Goal: Check status: Check status

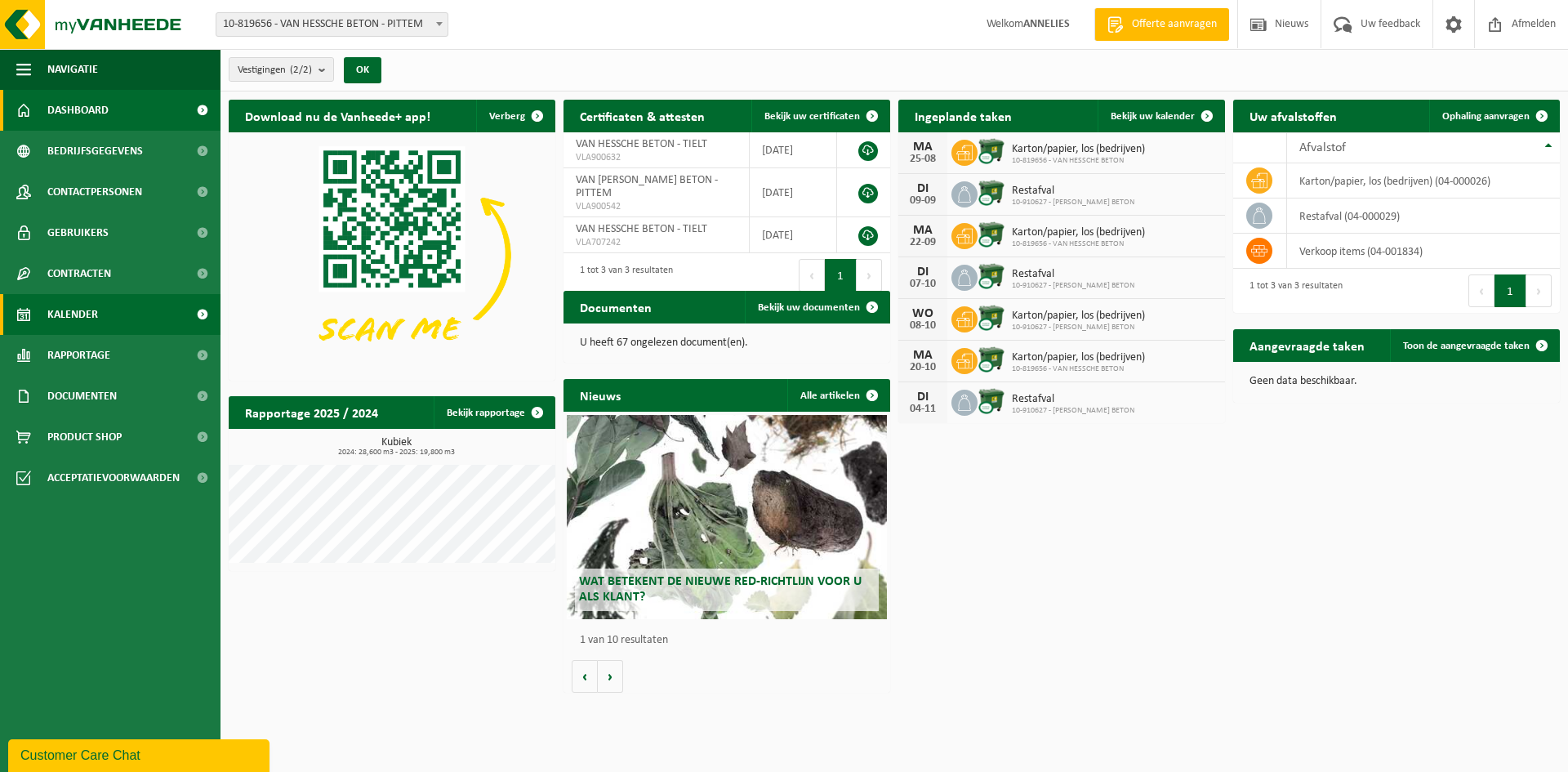
click at [73, 317] on span "Kalender" at bounding box center [73, 315] width 51 height 41
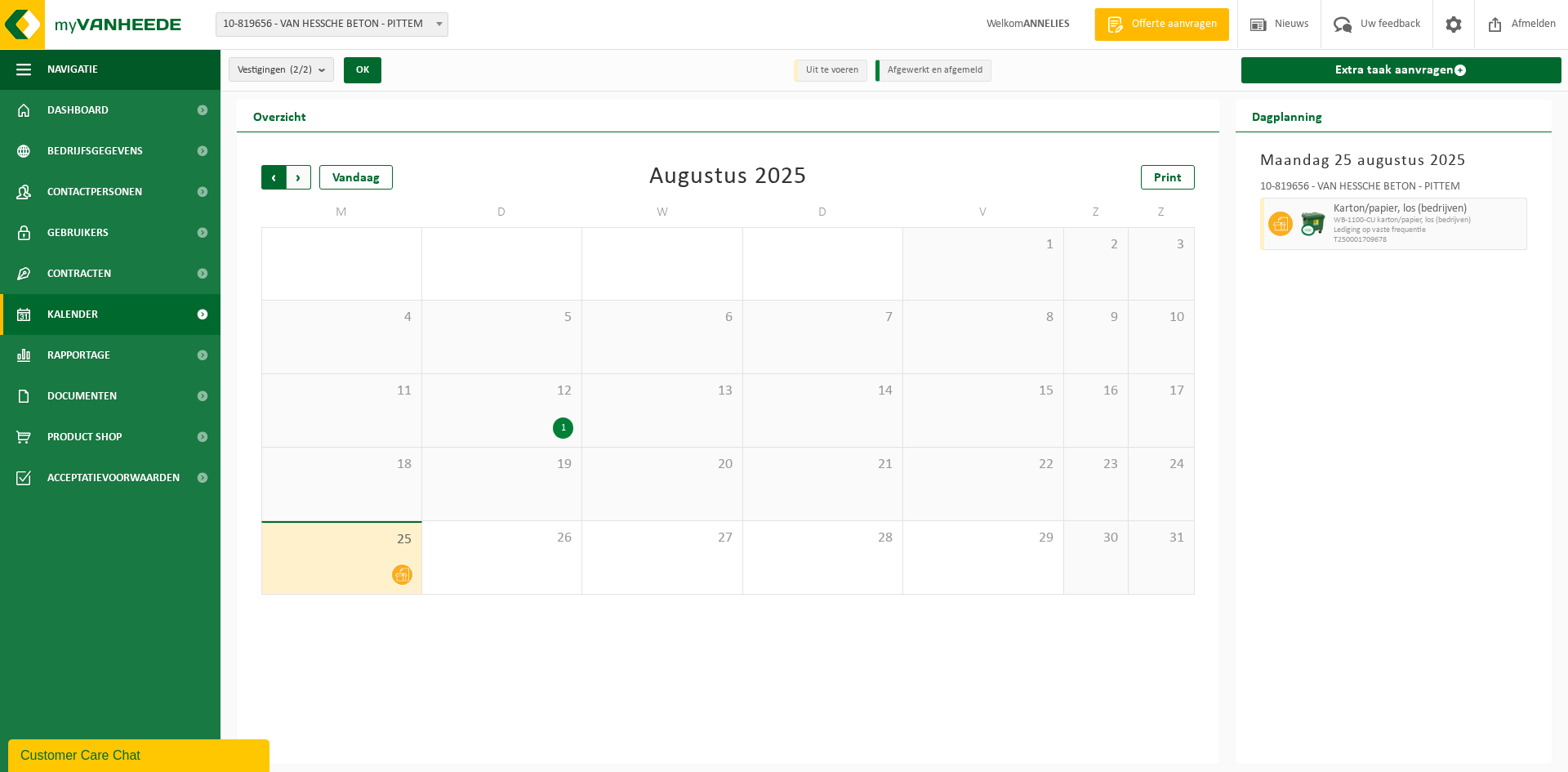
click at [300, 171] on span "Volgende" at bounding box center [298, 176] width 24 height 24
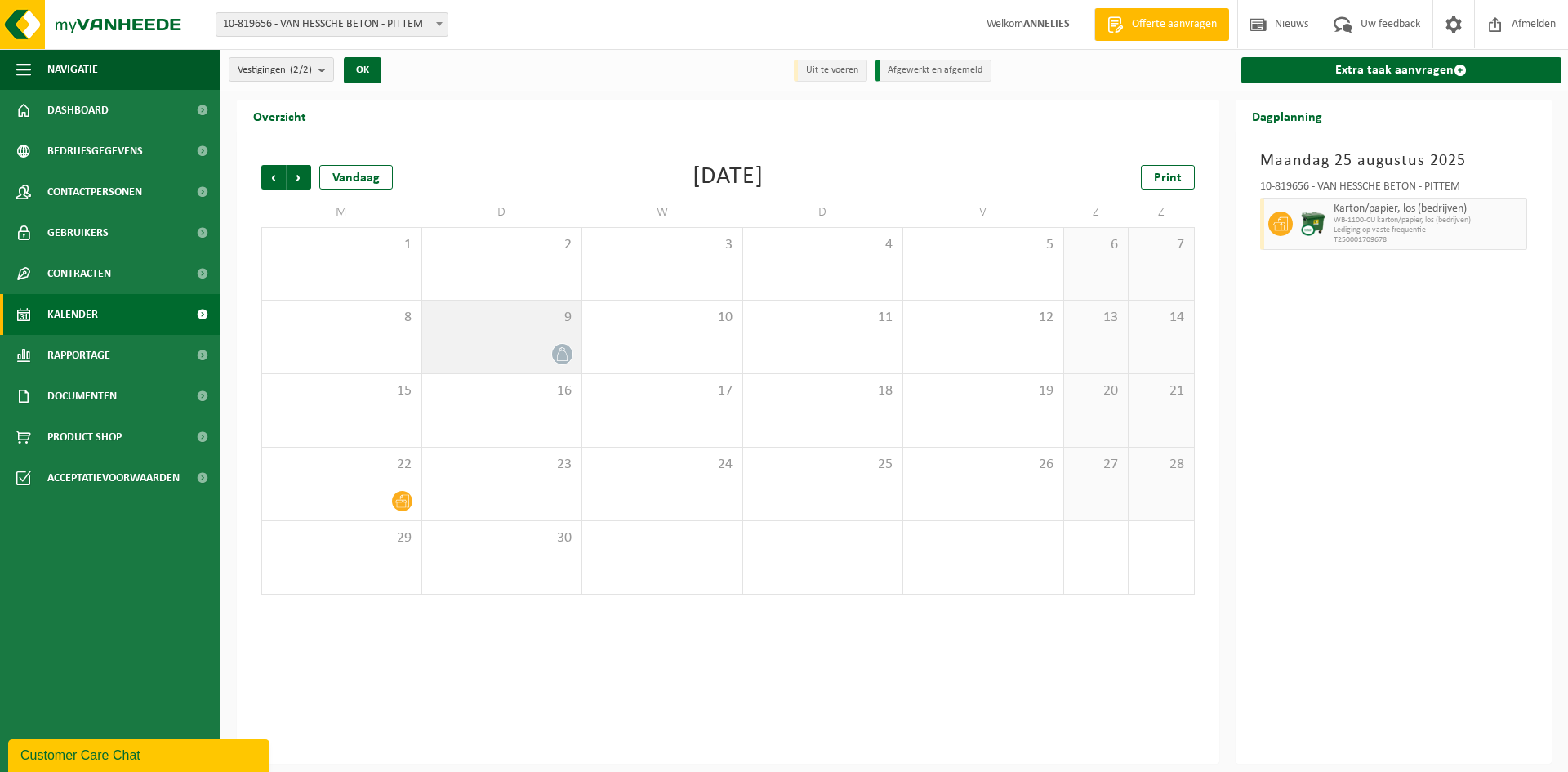
click at [489, 333] on div "9" at bounding box center [502, 336] width 160 height 73
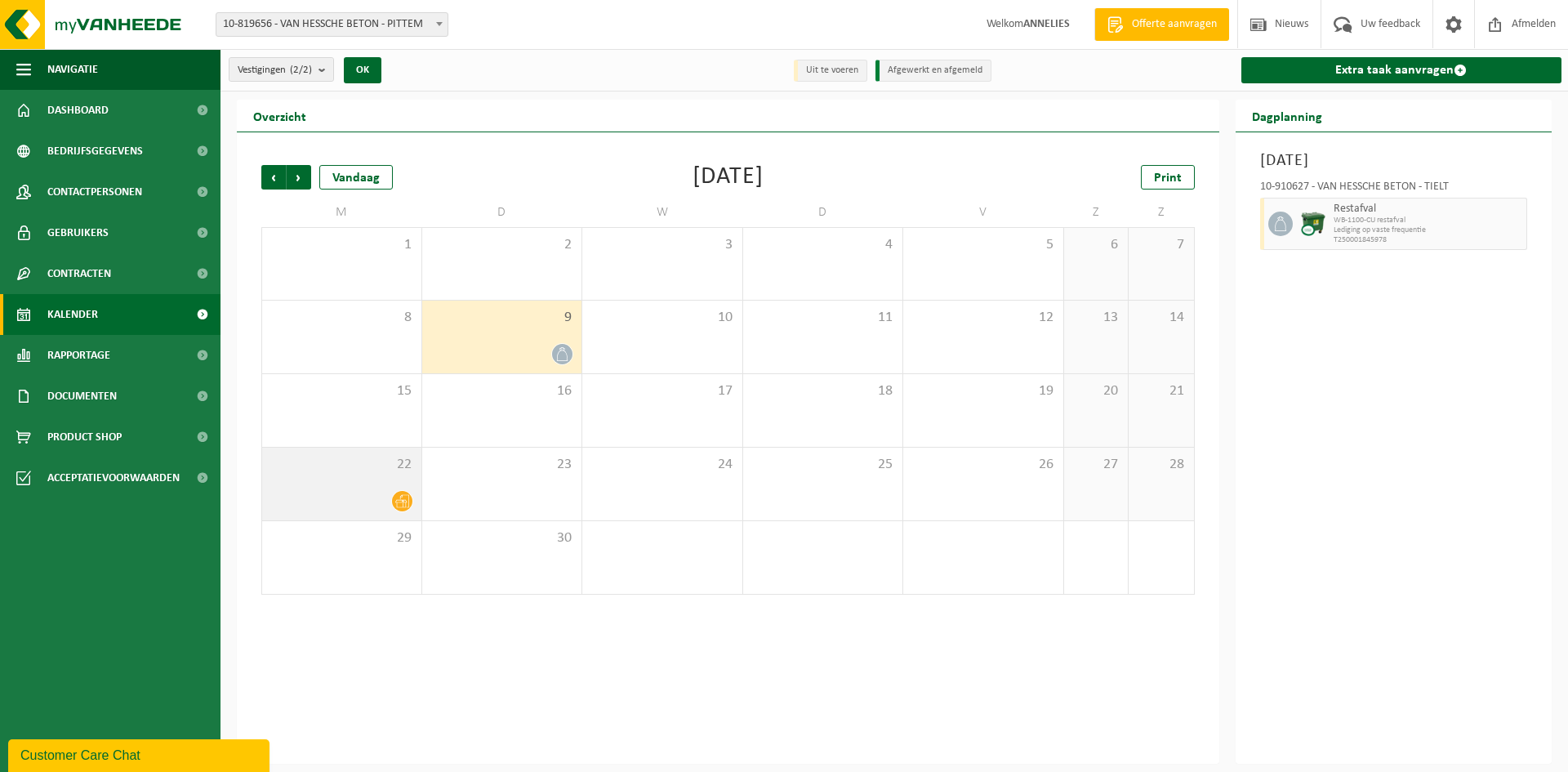
click at [321, 475] on div "22" at bounding box center [341, 483] width 159 height 73
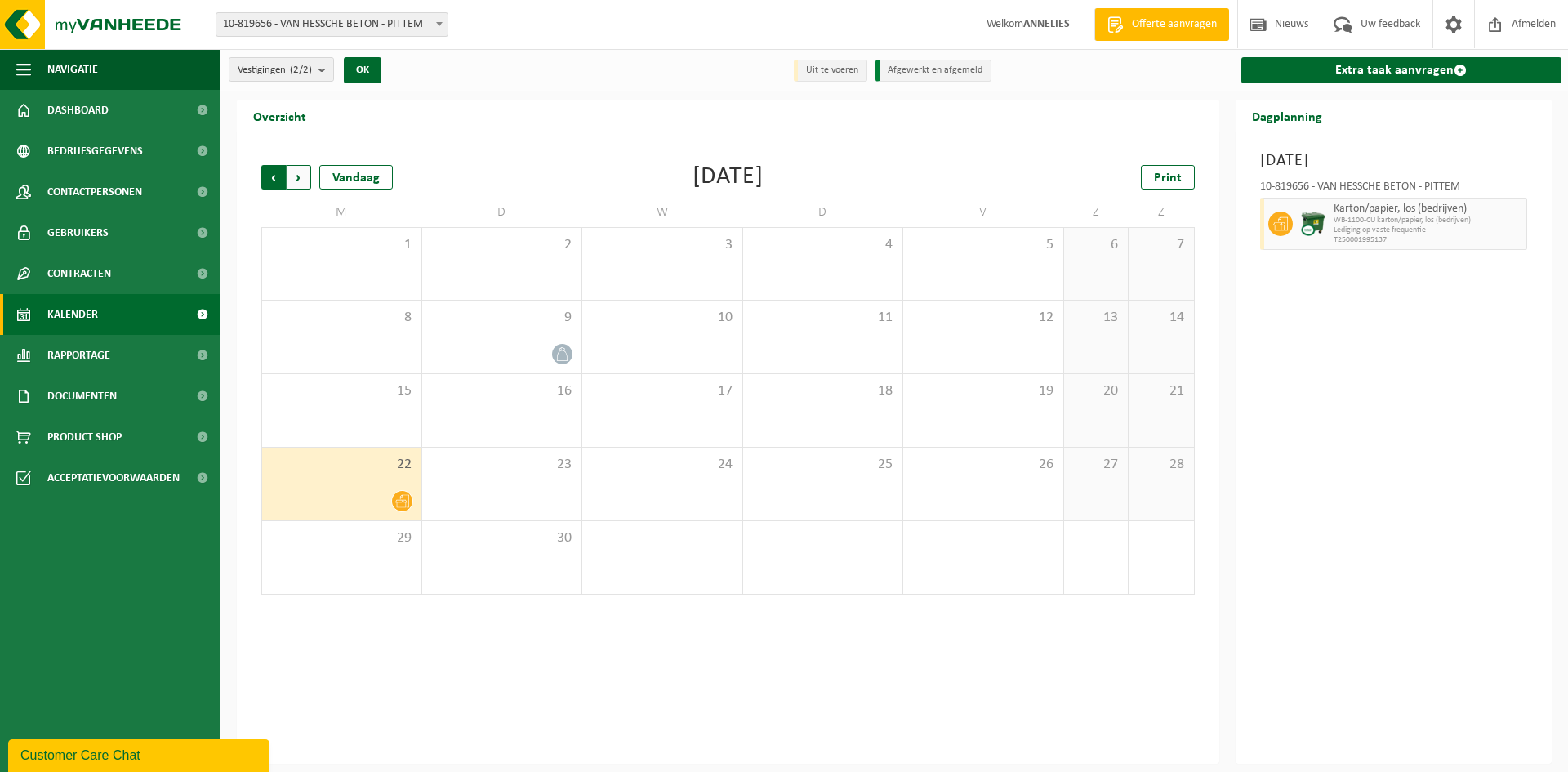
click at [303, 181] on span "Volgende" at bounding box center [298, 176] width 24 height 24
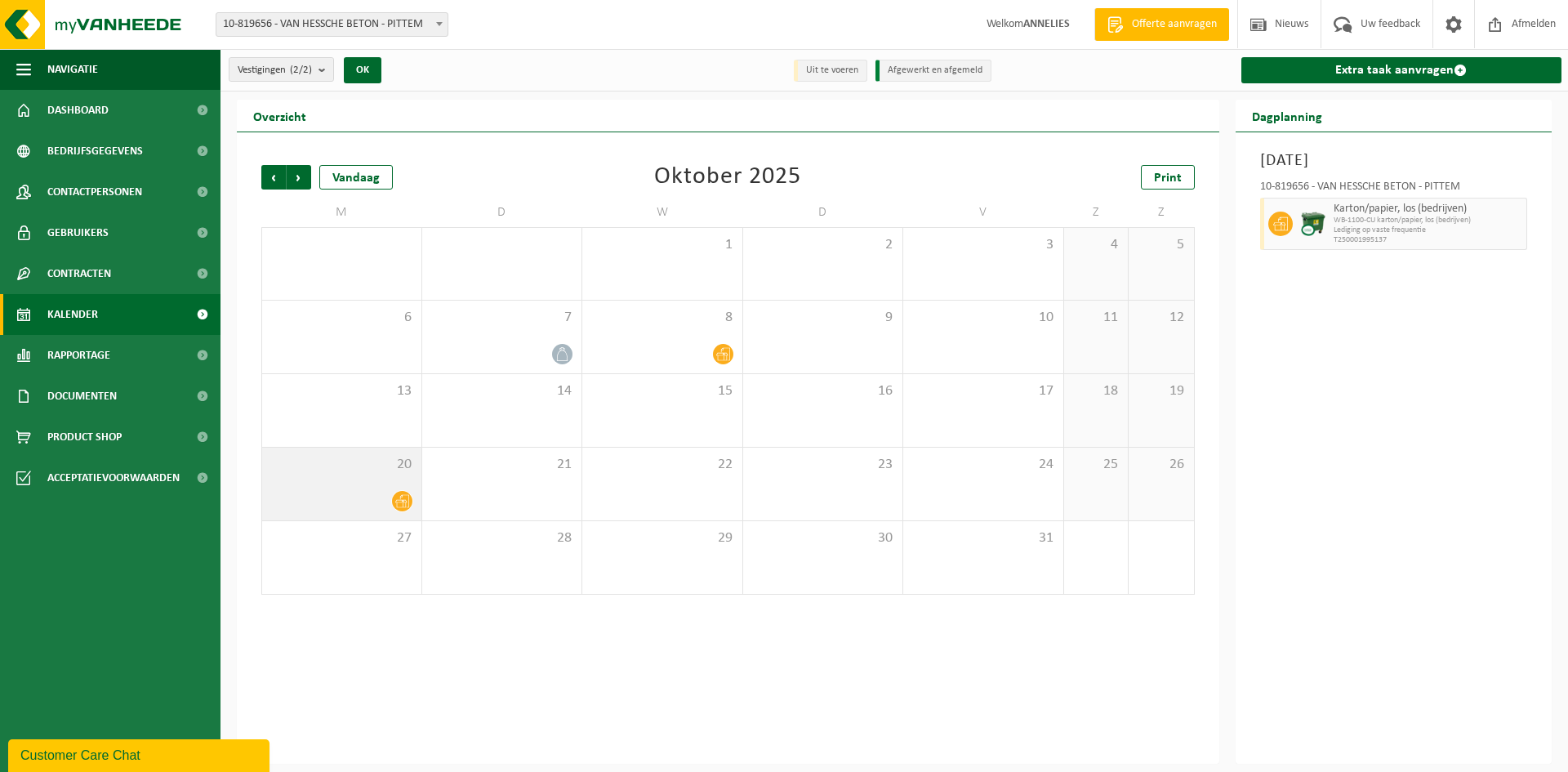
click at [347, 491] on div at bounding box center [341, 501] width 143 height 22
click at [300, 175] on span "Volgende" at bounding box center [298, 176] width 24 height 24
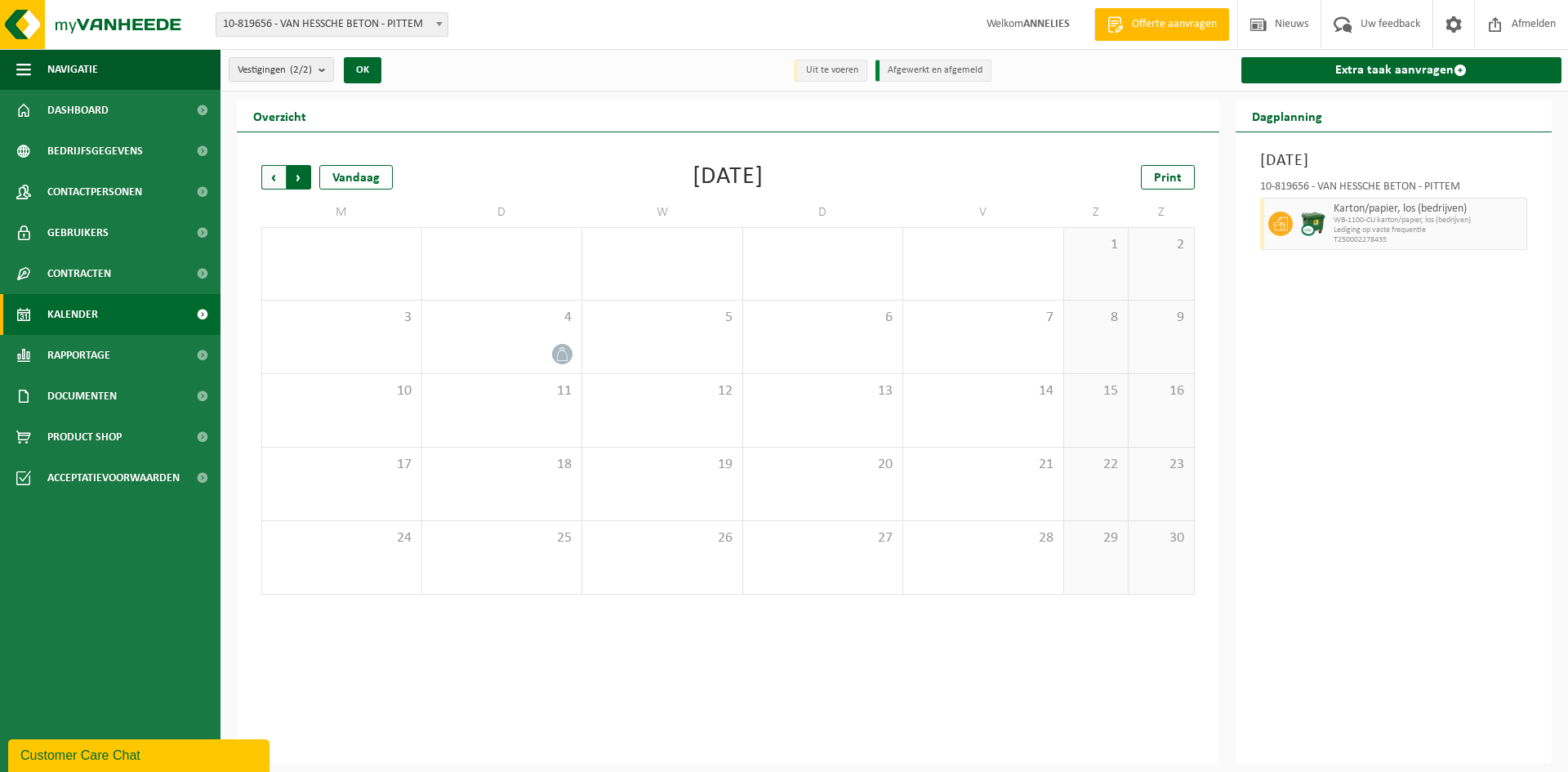
click at [273, 176] on span "Vorige" at bounding box center [273, 176] width 24 height 24
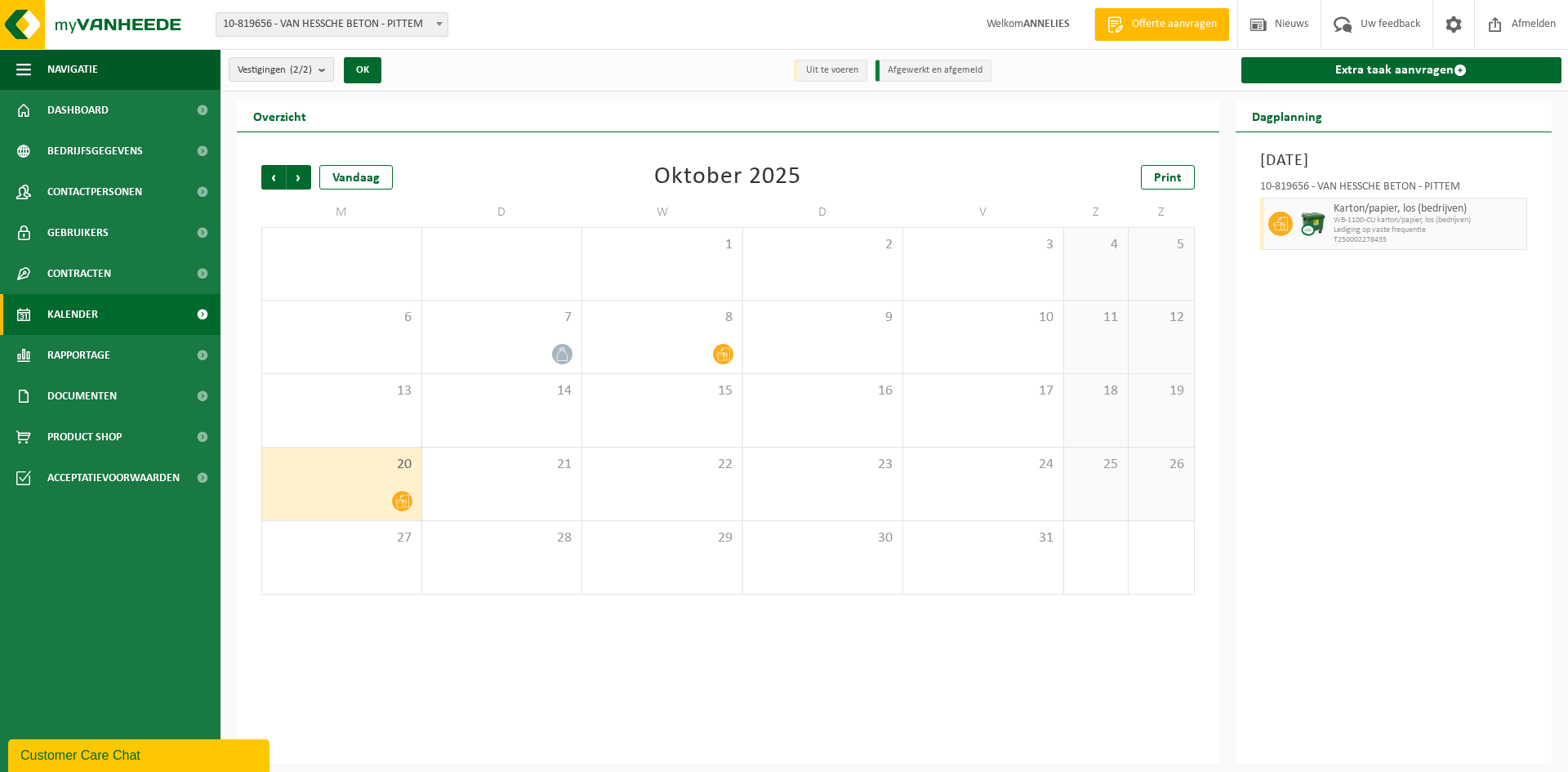
click at [273, 176] on span "Vorige" at bounding box center [273, 176] width 24 height 24
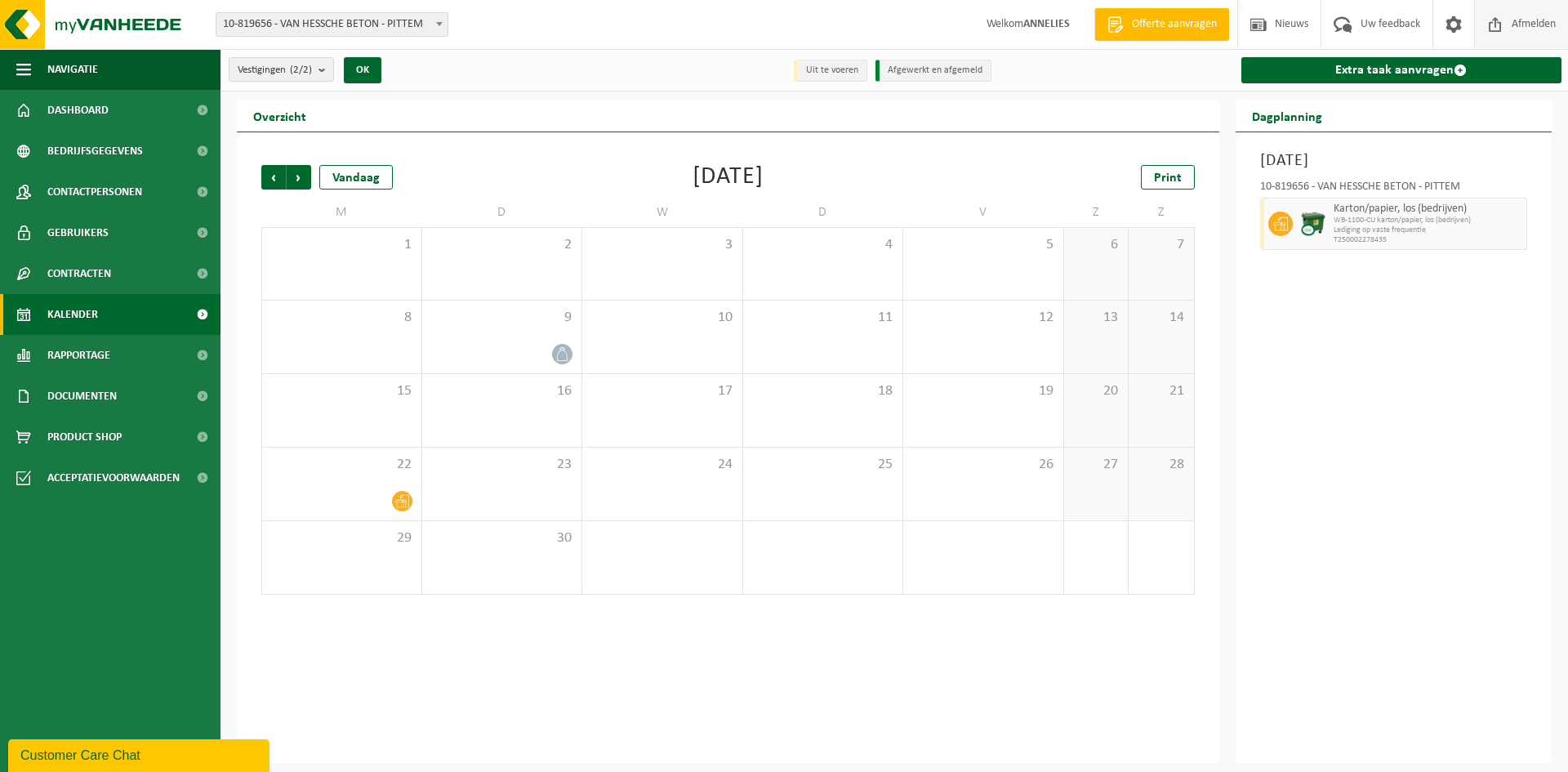
click at [1520, 33] on span "Afmelden" at bounding box center [1534, 23] width 53 height 48
